Goal: Transaction & Acquisition: Purchase product/service

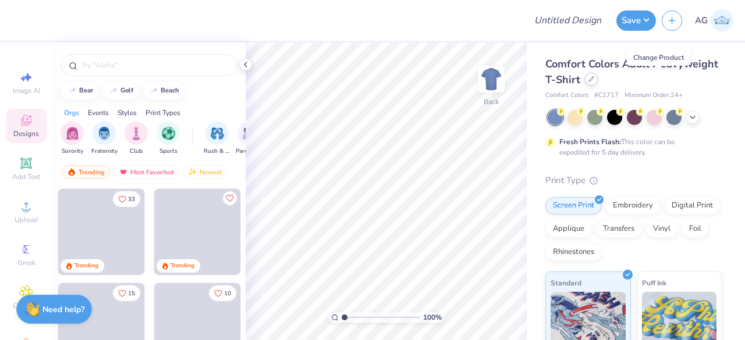
click at [594, 77] on icon at bounding box center [591, 79] width 6 height 6
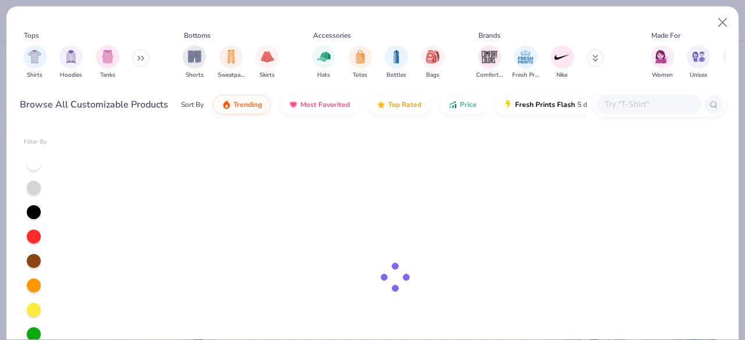
click at [645, 104] on input "text" at bounding box center [648, 104] width 90 height 13
paste input "LA Apparel 1827GD"
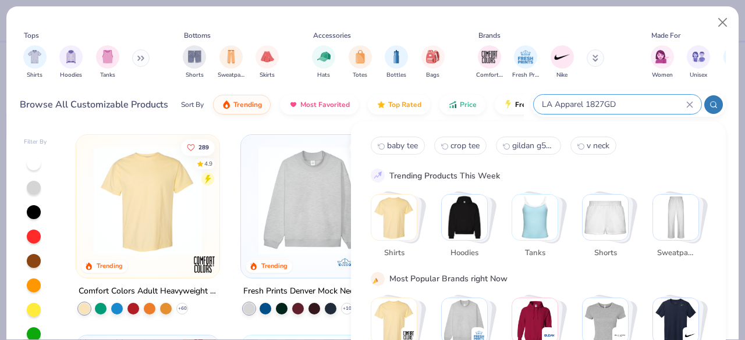
type input "LA Apparel 1827GD"
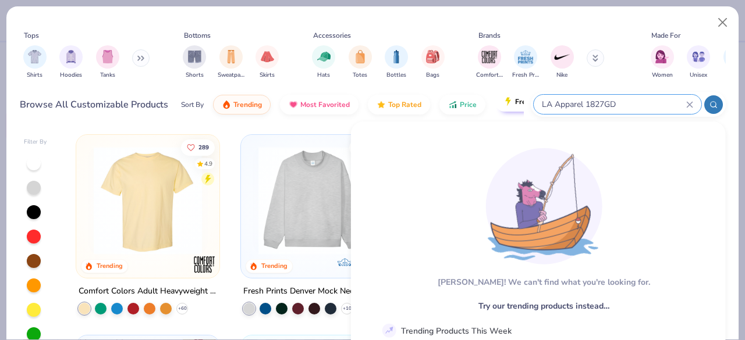
drag, startPoint x: 588, startPoint y: 104, endPoint x: 492, endPoint y: 105, distance: 95.4
click at [492, 105] on div "Browse All Customizable Products Sort By Trending Most Favorited Top Rated Pric…" at bounding box center [373, 104] width 706 height 33
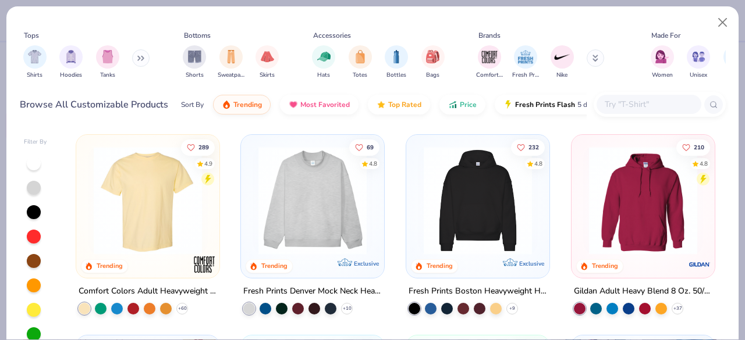
click at [626, 102] on input "text" at bounding box center [648, 104] width 90 height 13
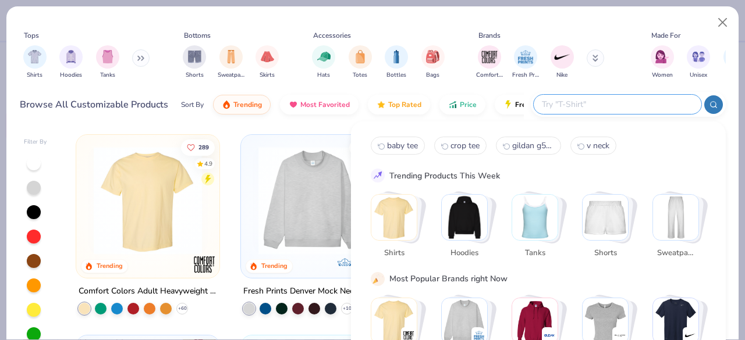
paste input "LA Apparel 1827GD"
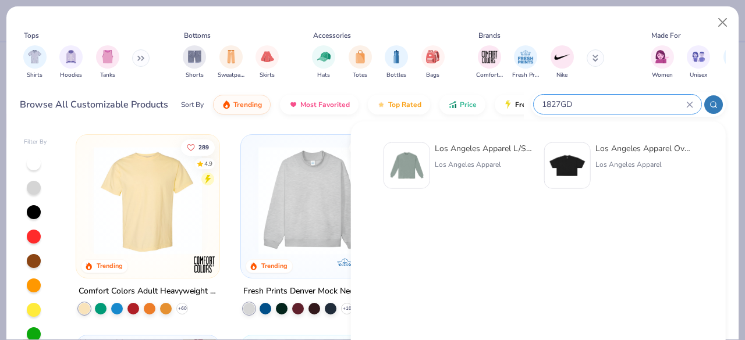
type input "1827GD"
click at [472, 153] on div "Los Angeles Apparel L/S Grmnt Dye Crew Neck 6.5oz" at bounding box center [484, 149] width 98 height 12
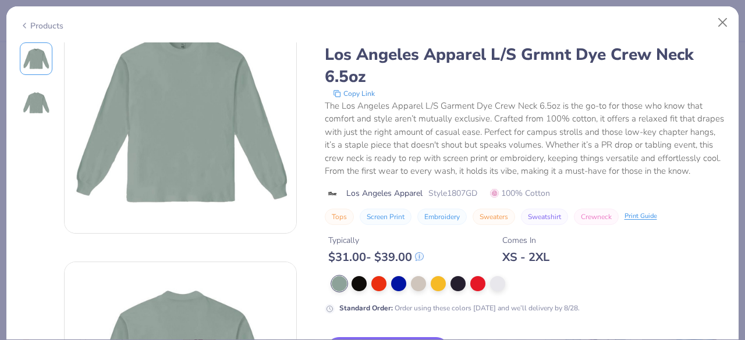
scroll to position [44, 0]
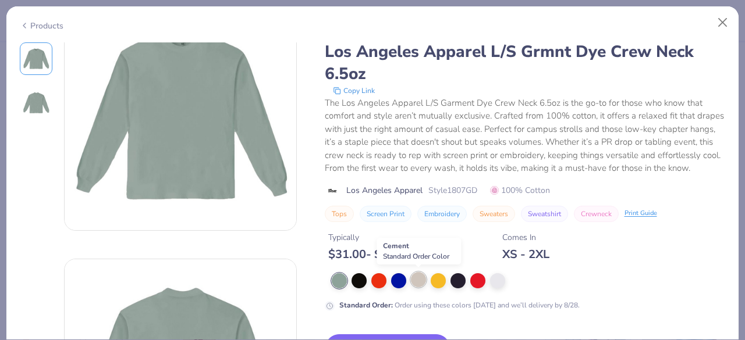
click at [420, 285] on div at bounding box center [418, 279] width 15 height 15
